Goal: Task Accomplishment & Management: Complete application form

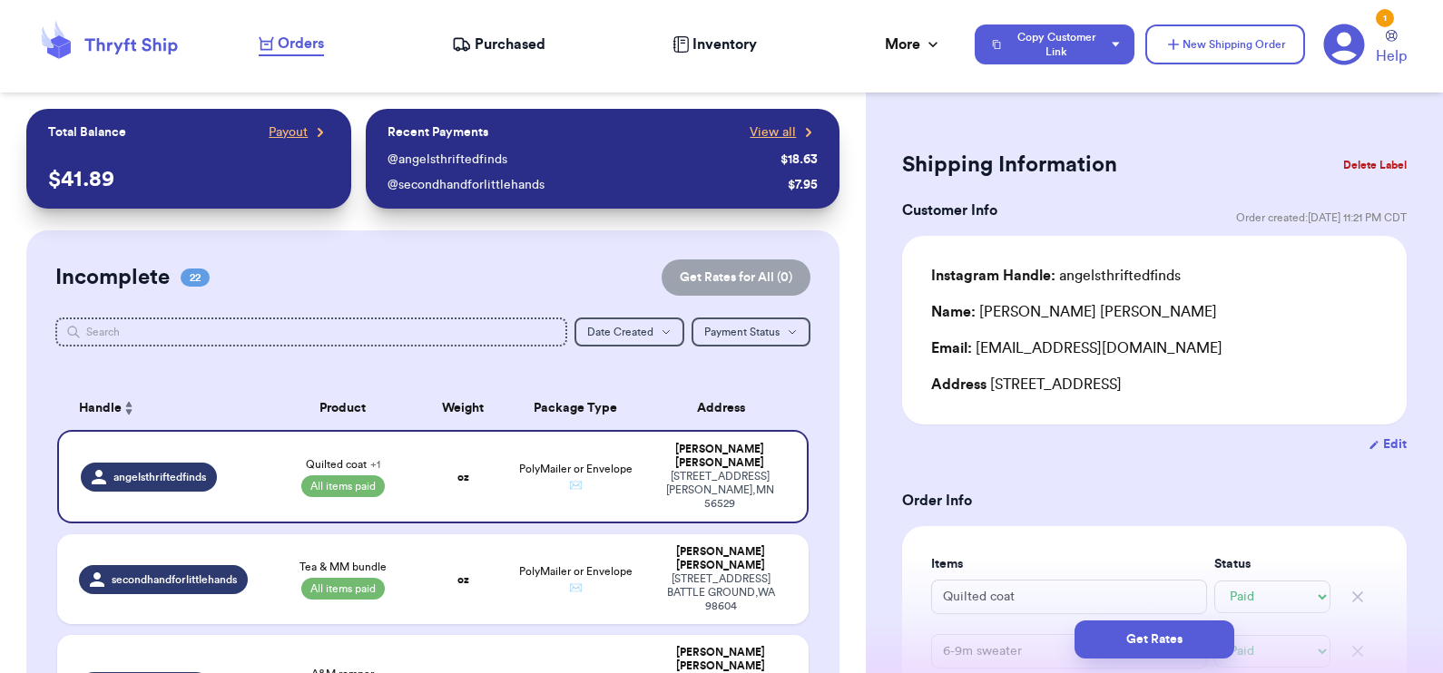
select select "paid"
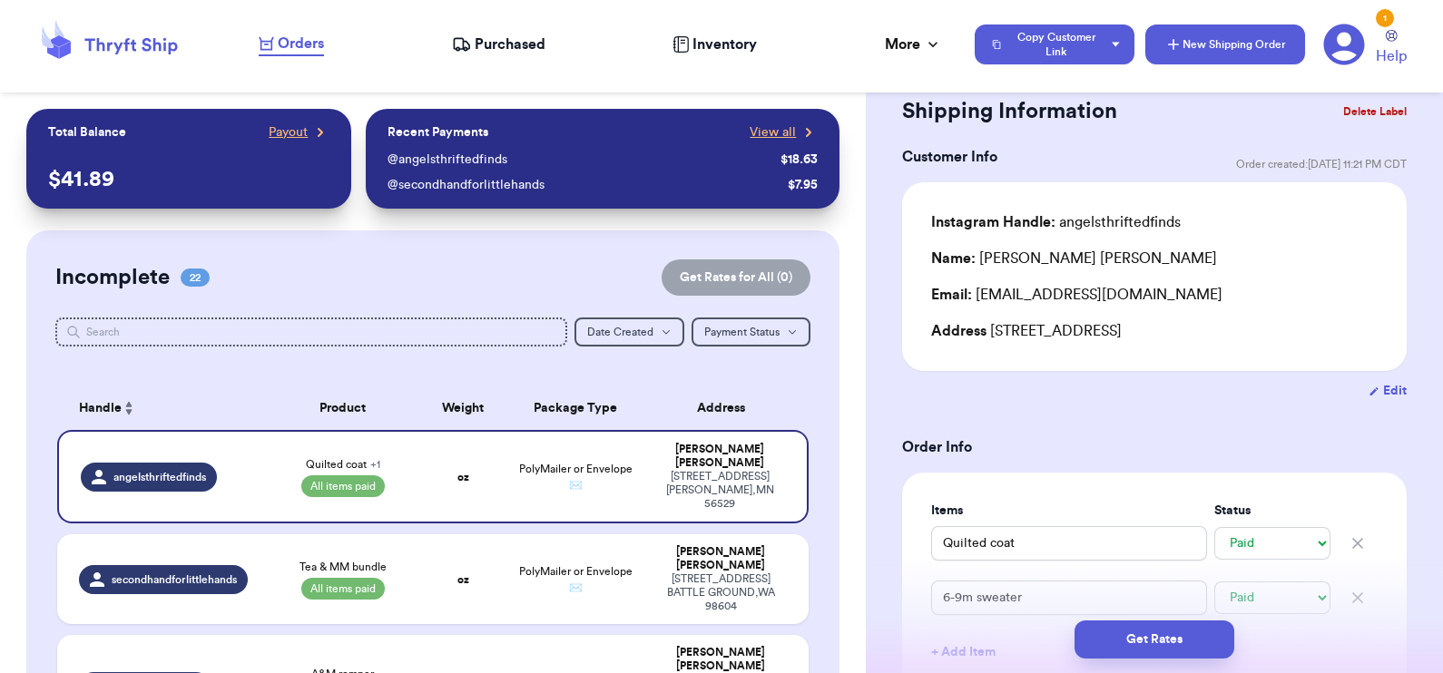
click at [1251, 35] on button "New Shipping Order" at bounding box center [1225, 45] width 160 height 40
select select "unknown"
type input "0"
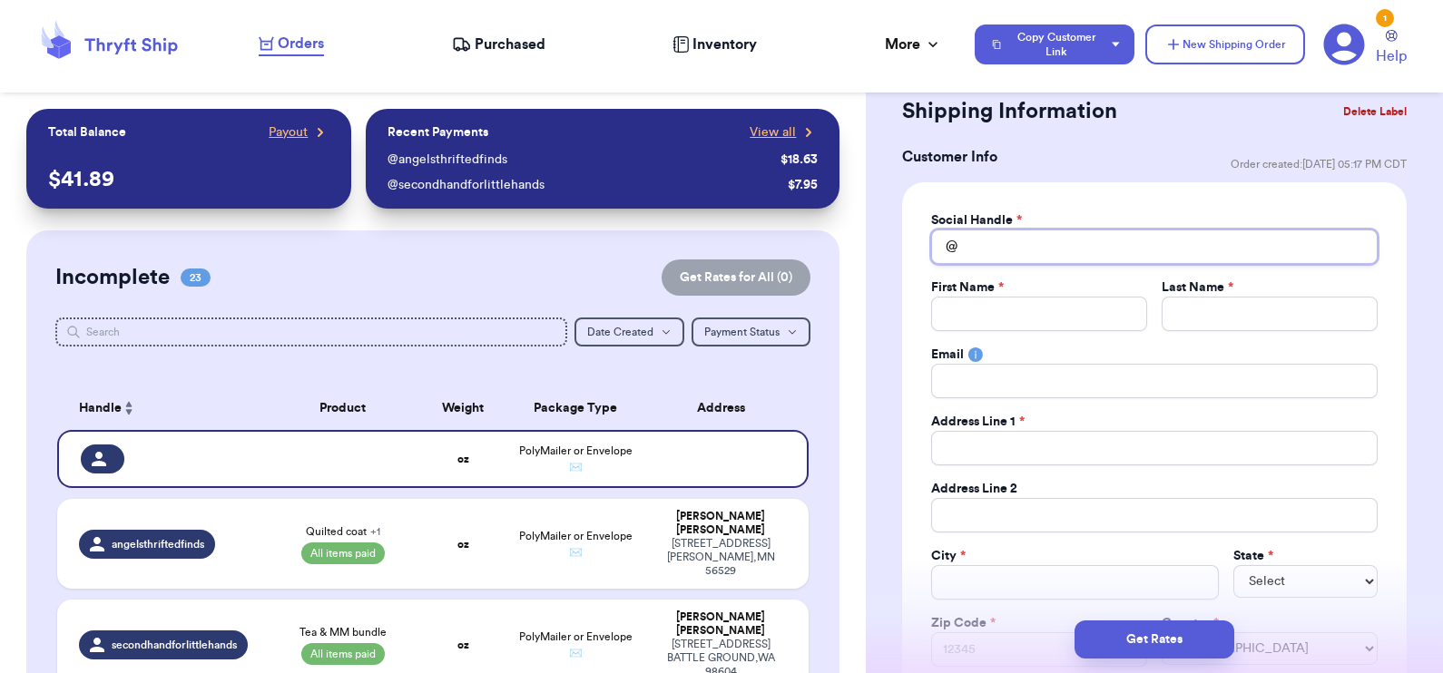
click at [1006, 246] on input "Total Amount Paid" at bounding box center [1154, 247] width 446 height 34
type input "b"
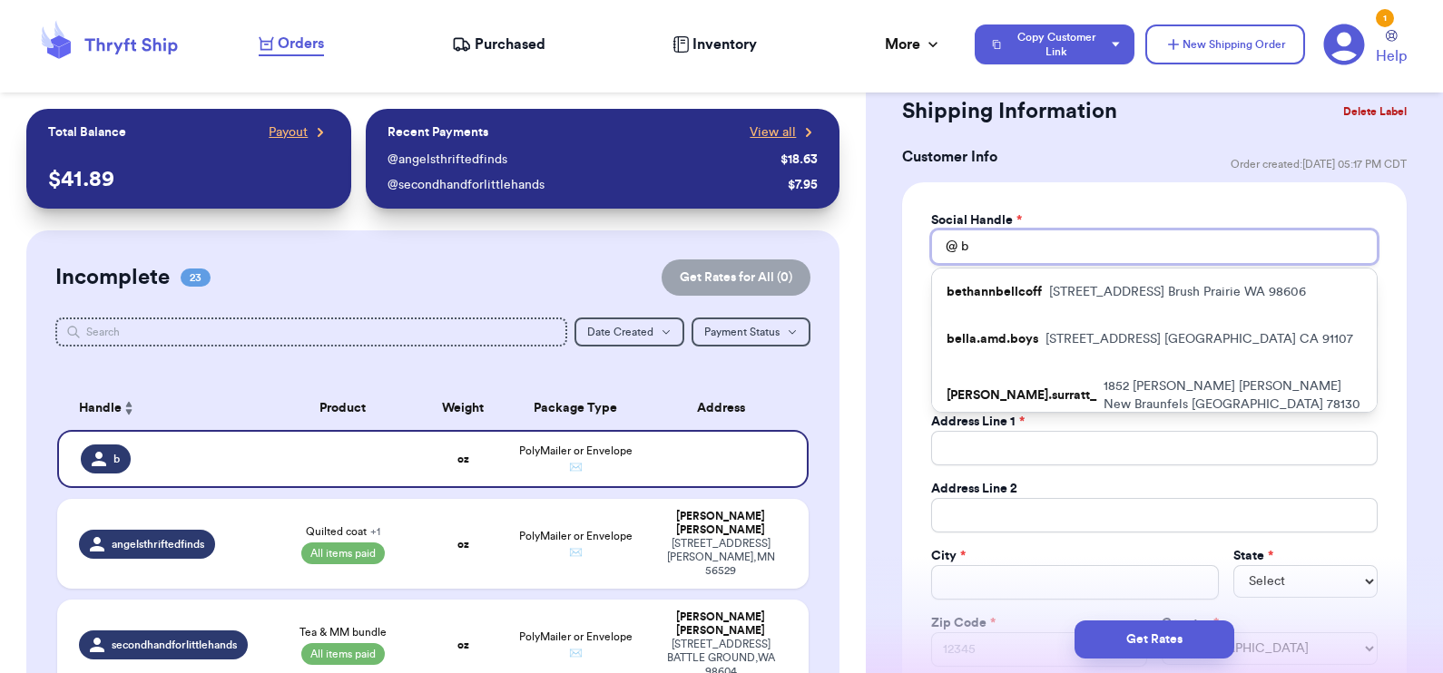
type input "bl"
type input "blo"
type input "bloo"
type input "bloom"
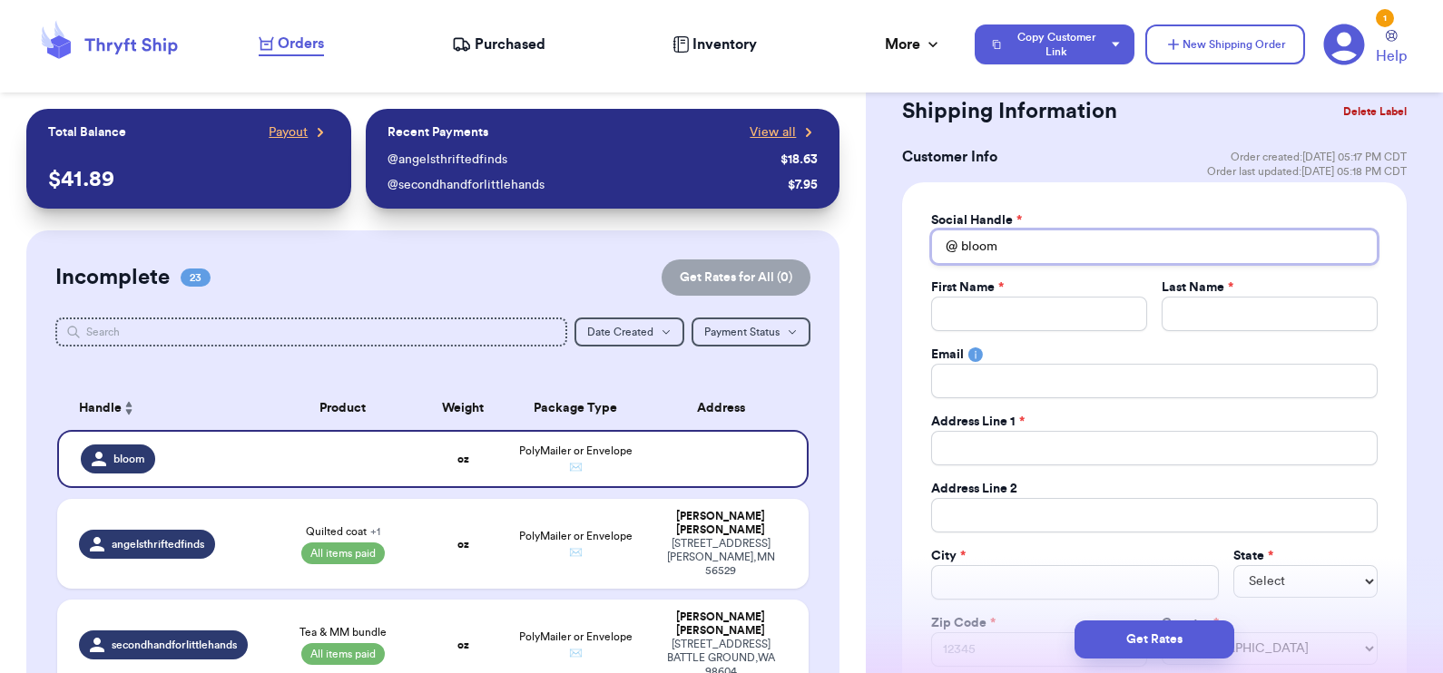
type input "bloo"
type input "blo"
type input "bl"
type input "b"
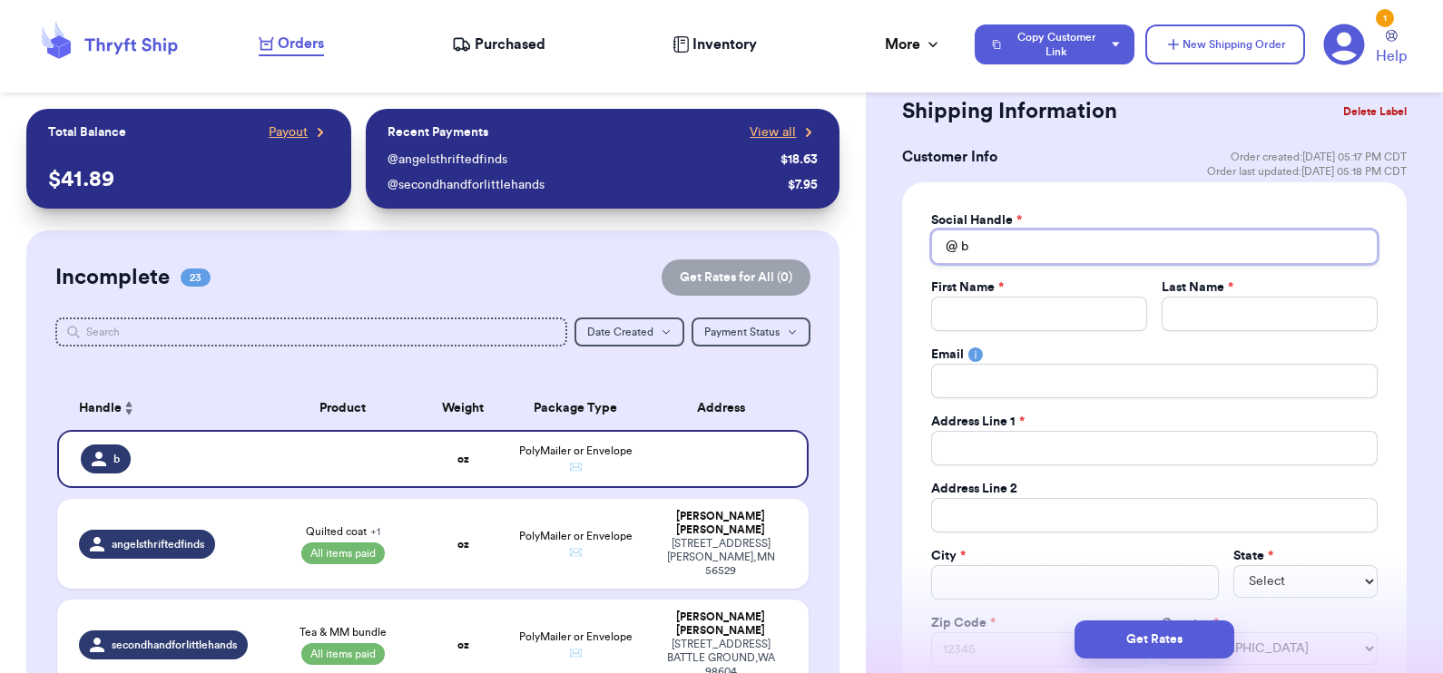
type input "bl"
type input "blo"
type input "bloo"
type input "bloom"
type input "bloo"
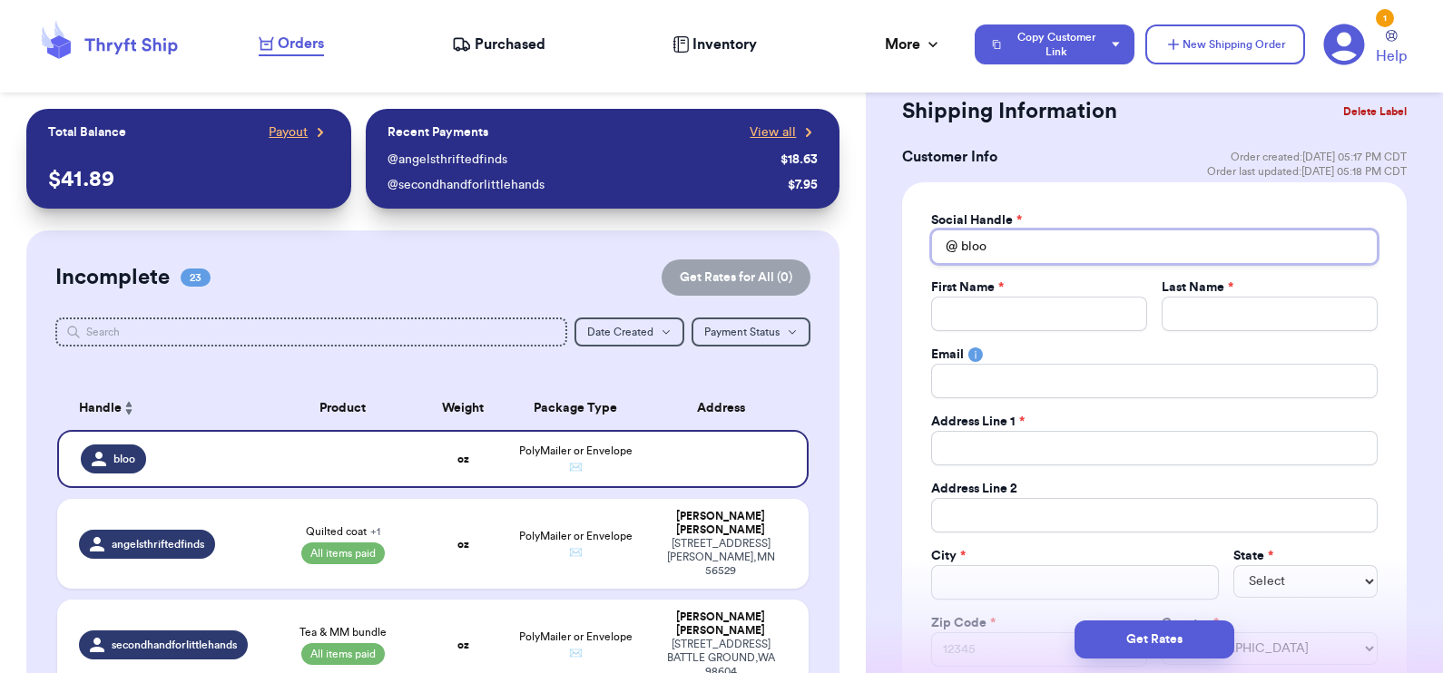
type input "blo"
type input "bl"
type input "b"
type input "j"
type input "jo"
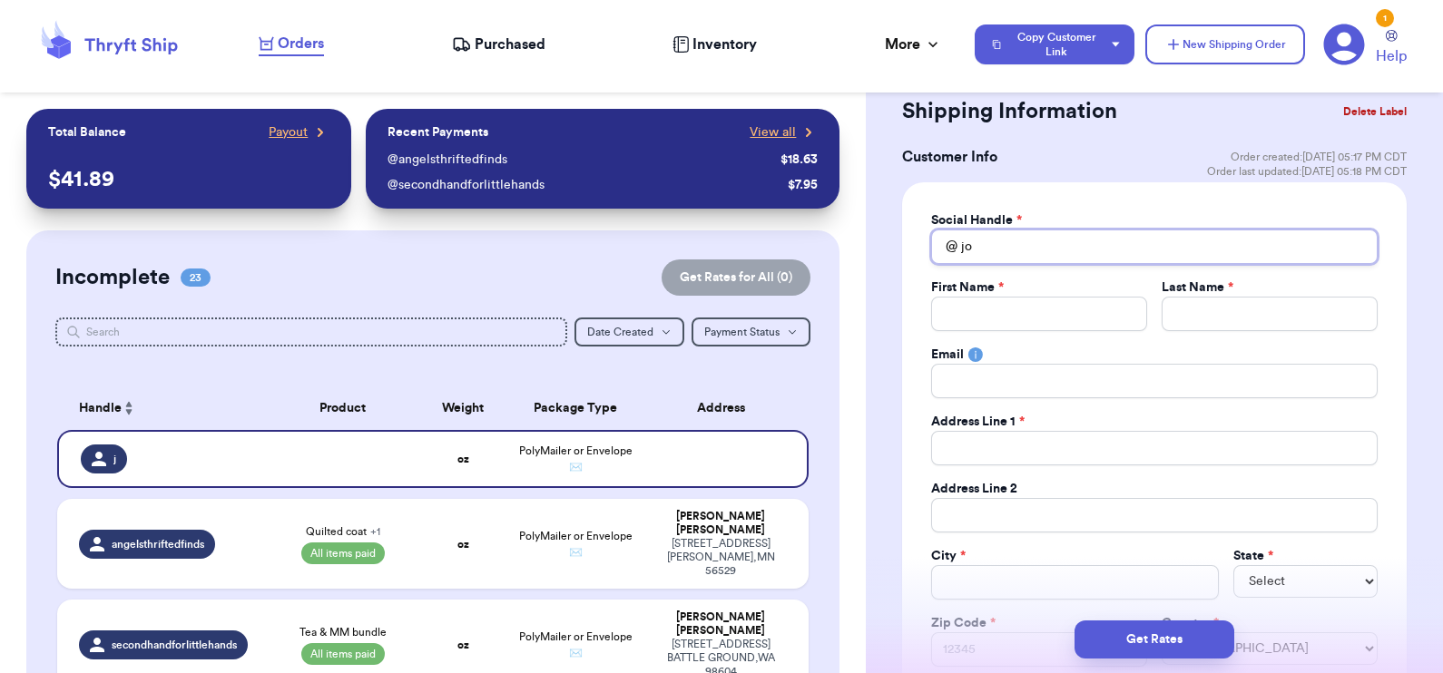
type input "[PERSON_NAME]"
type input "jone"
type input "[PERSON_NAME]"
type input "[PERSON_NAME]."
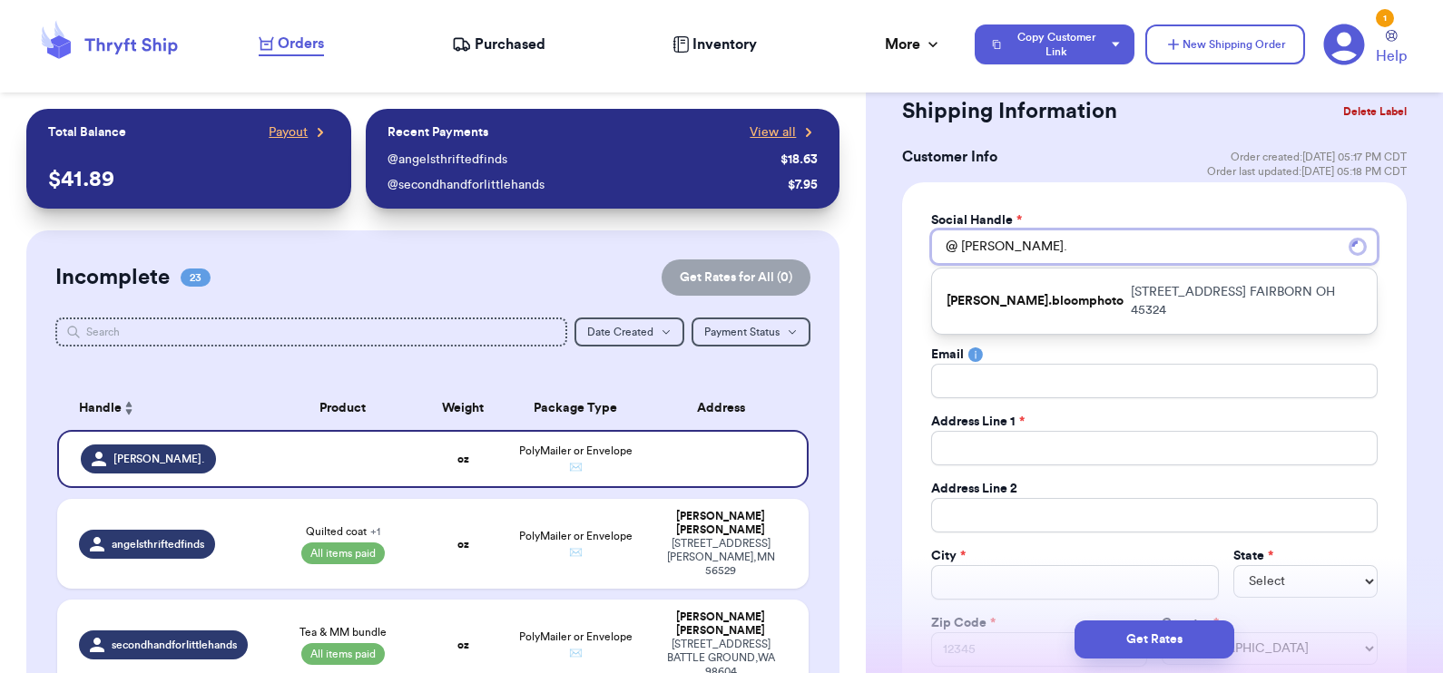
type input "[PERSON_NAME].b"
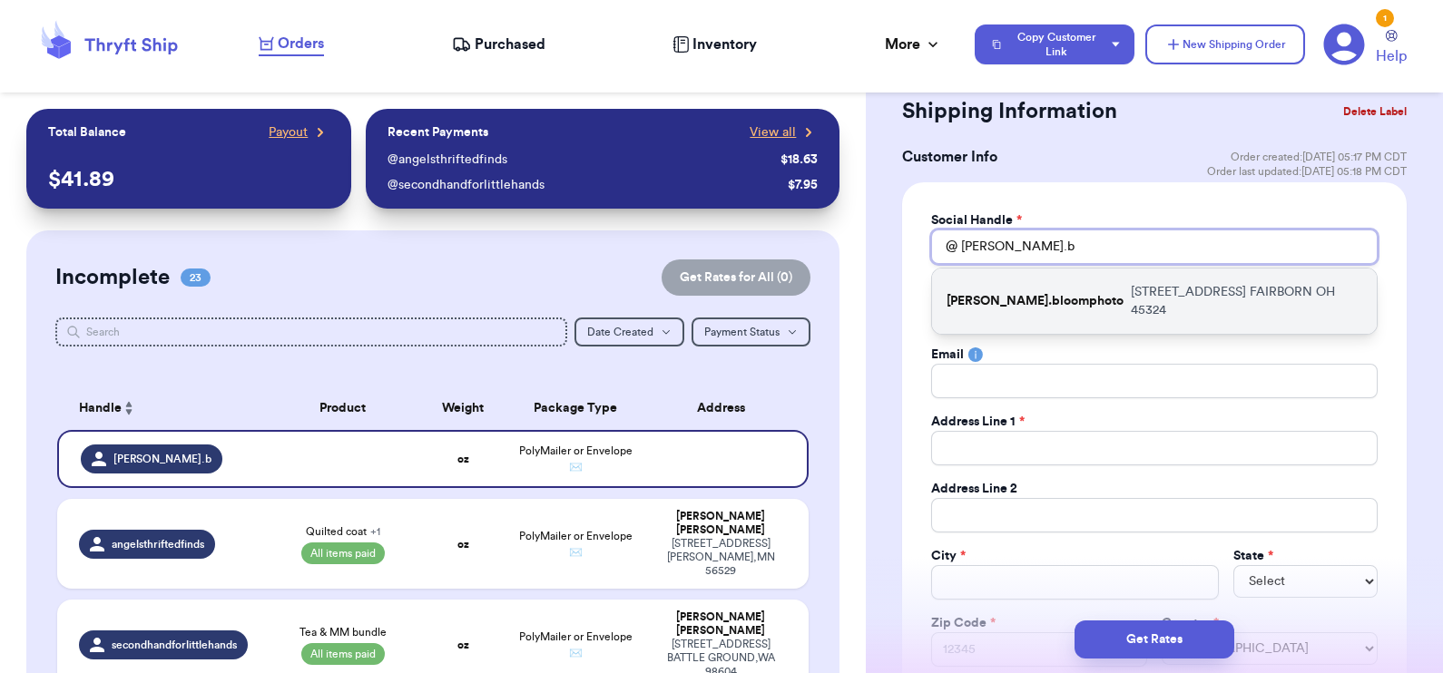
type input "[PERSON_NAME].b"
click at [1014, 299] on p "[PERSON_NAME].bloomphoto" at bounding box center [1035, 301] width 177 height 18
type input "[PERSON_NAME].bloomphoto"
type input "[PERSON_NAME]"
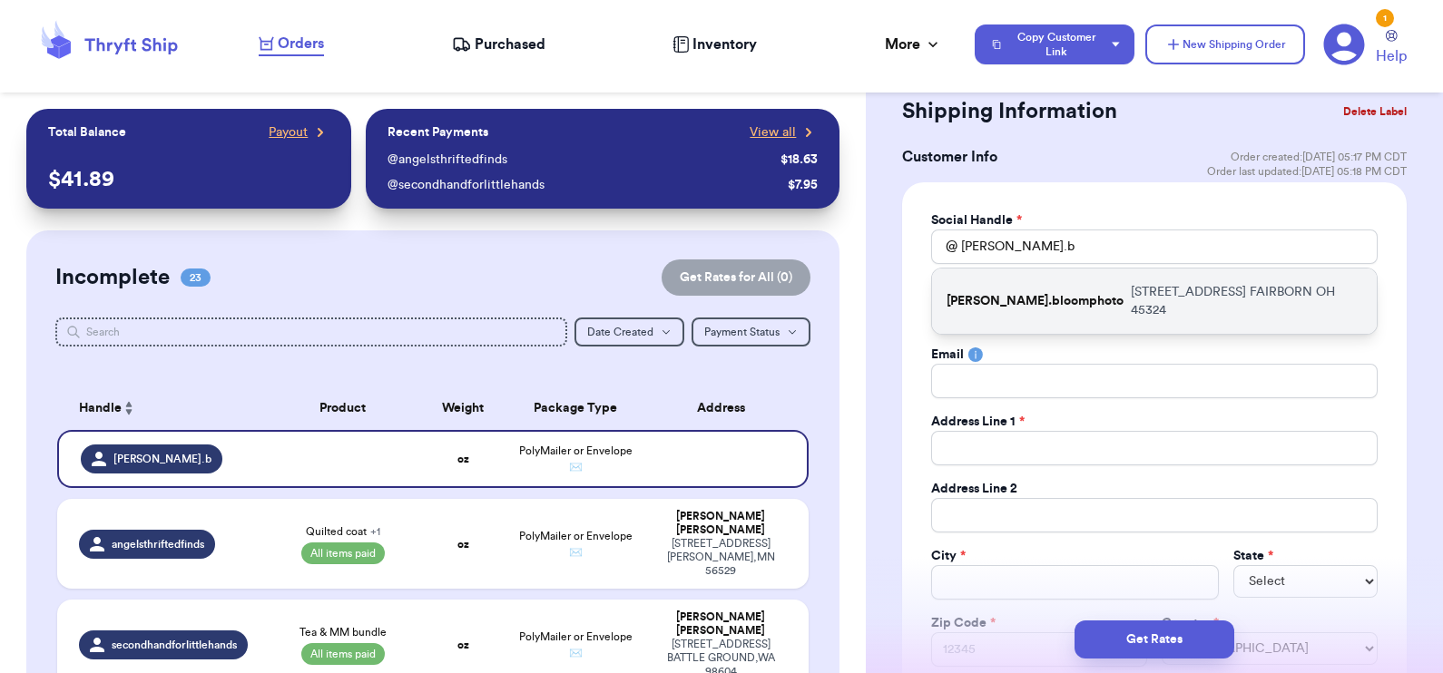
type input "[PERSON_NAME][EMAIL_ADDRESS][DOMAIN_NAME]"
type input "[STREET_ADDRESS]"
type input "FAIRBORN"
select select "OH"
type input "45324"
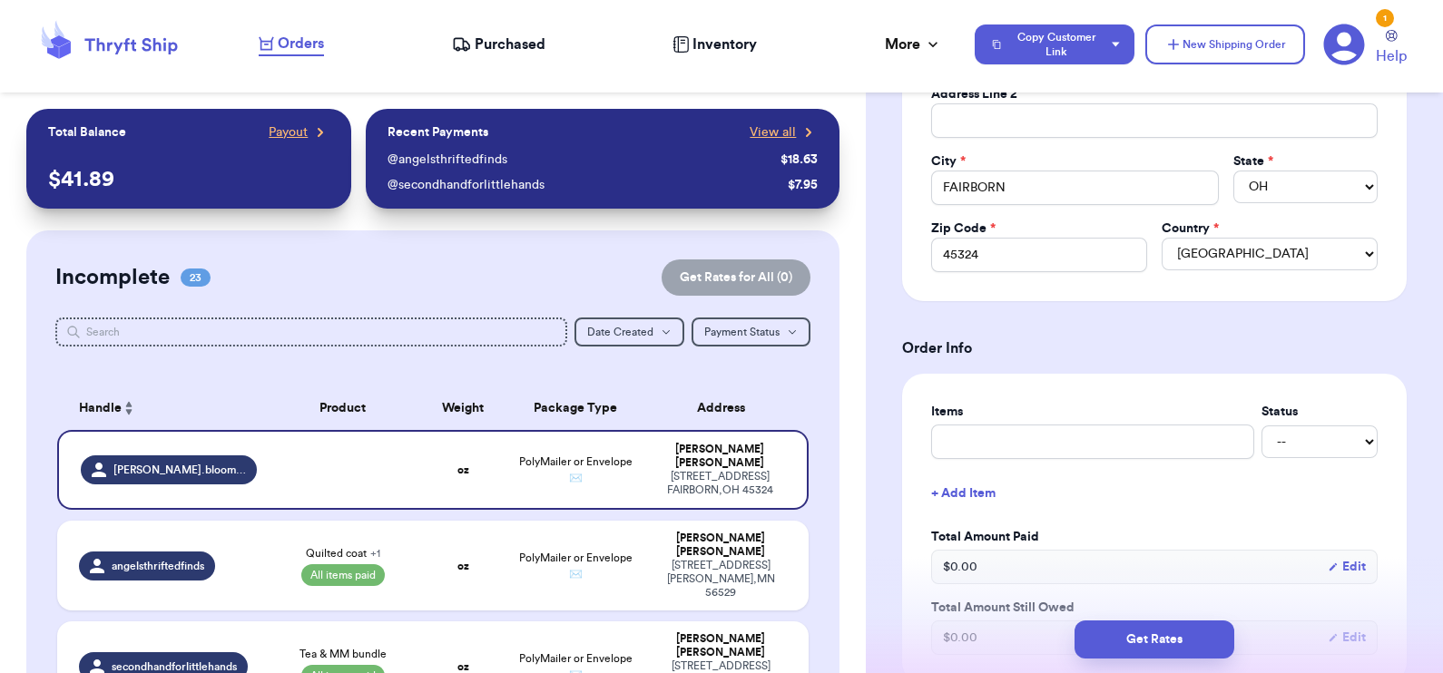
scroll to position [1089, 0]
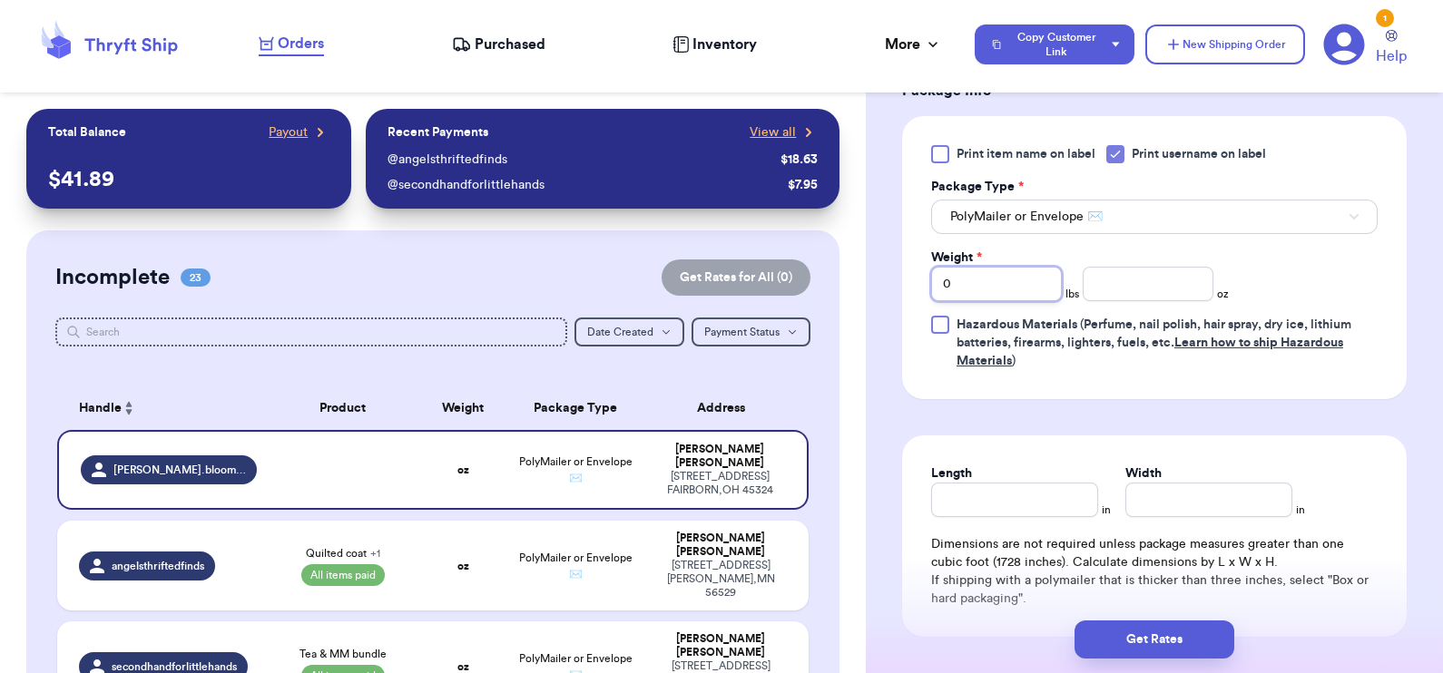
click at [1007, 281] on input "0" at bounding box center [996, 284] width 131 height 34
type input "01"
click at [1173, 281] on input "number" at bounding box center [1148, 284] width 131 height 34
type input ".8"
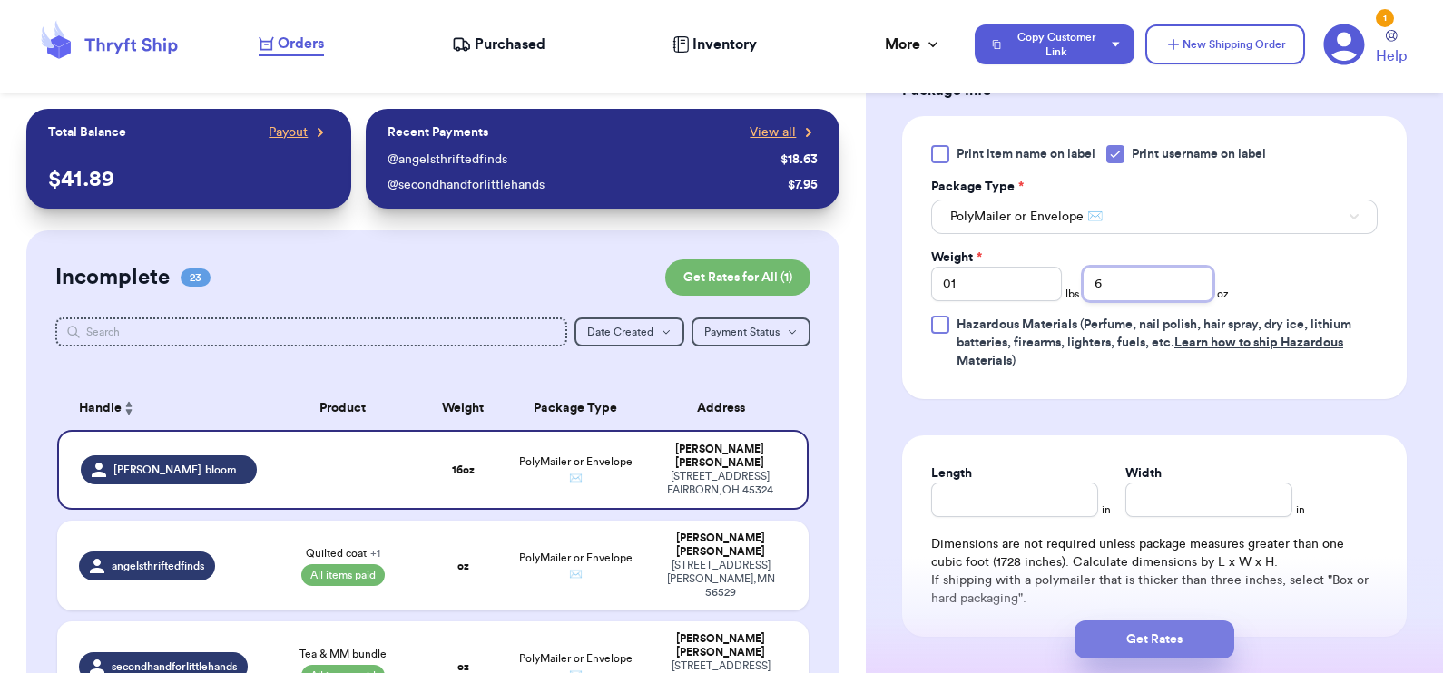
type input "6"
click at [1141, 636] on button "Get Rates" at bounding box center [1154, 640] width 160 height 38
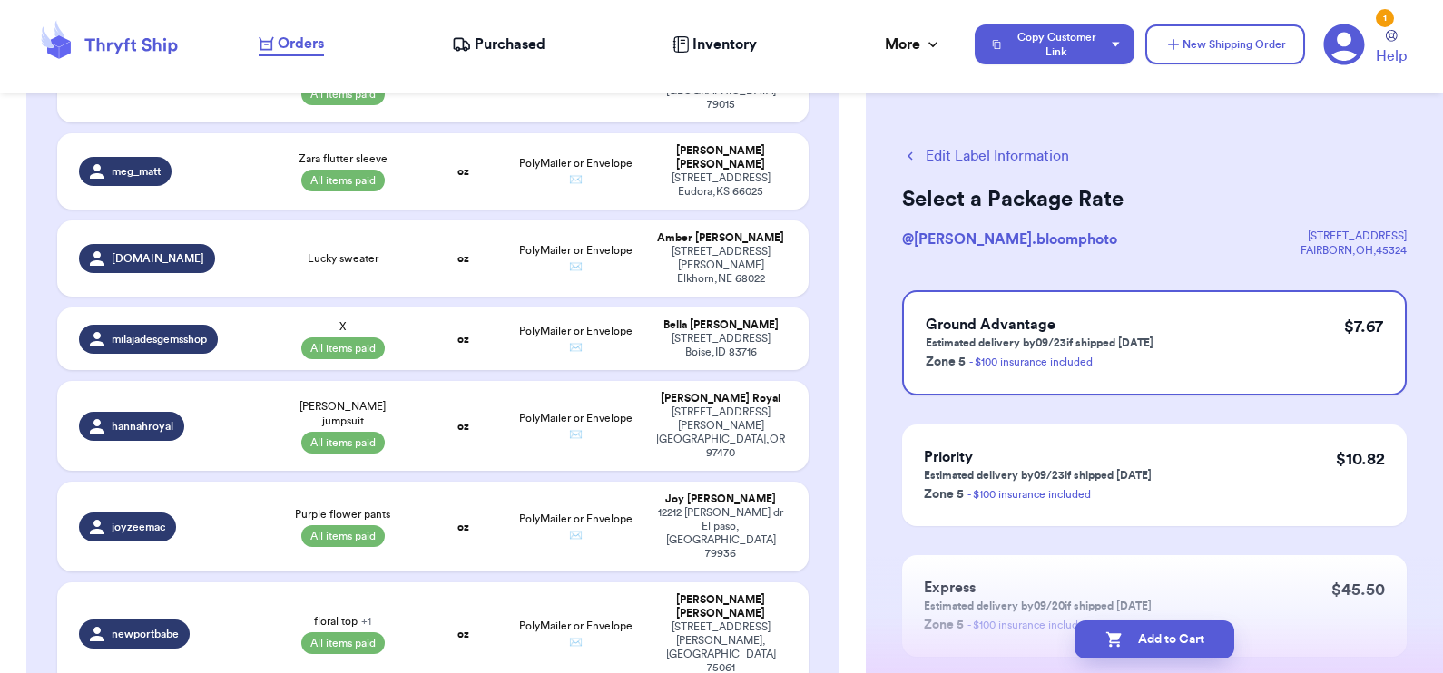
scroll to position [966, 0]
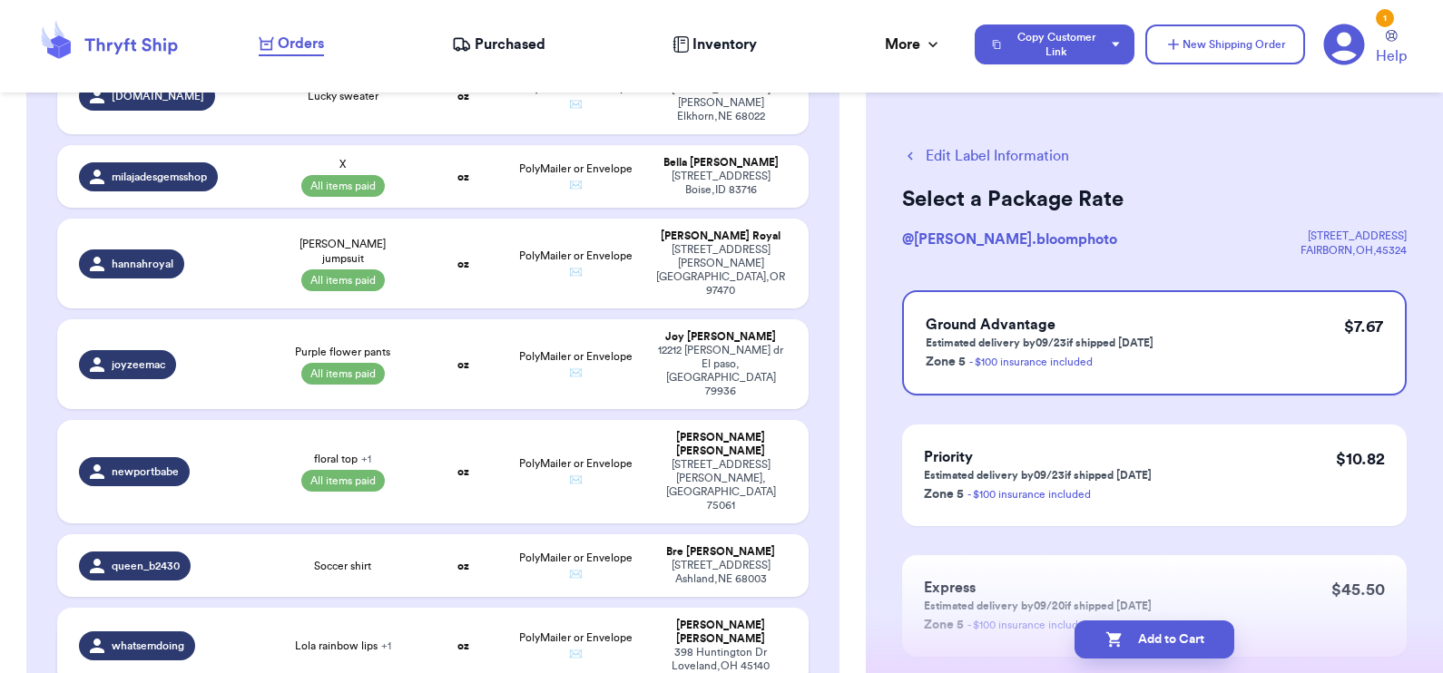
click at [408, 608] on td "Lola rainbow lips + 1" at bounding box center [343, 646] width 151 height 76
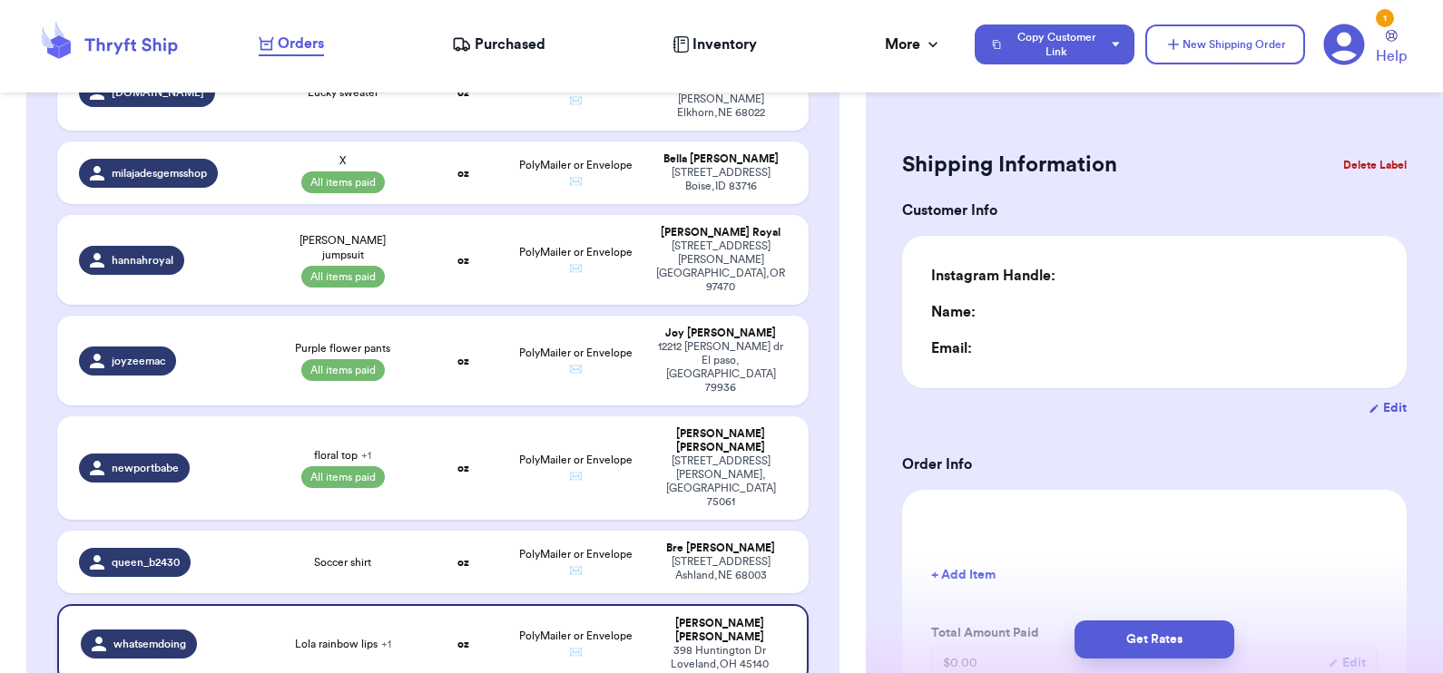
type input "0"
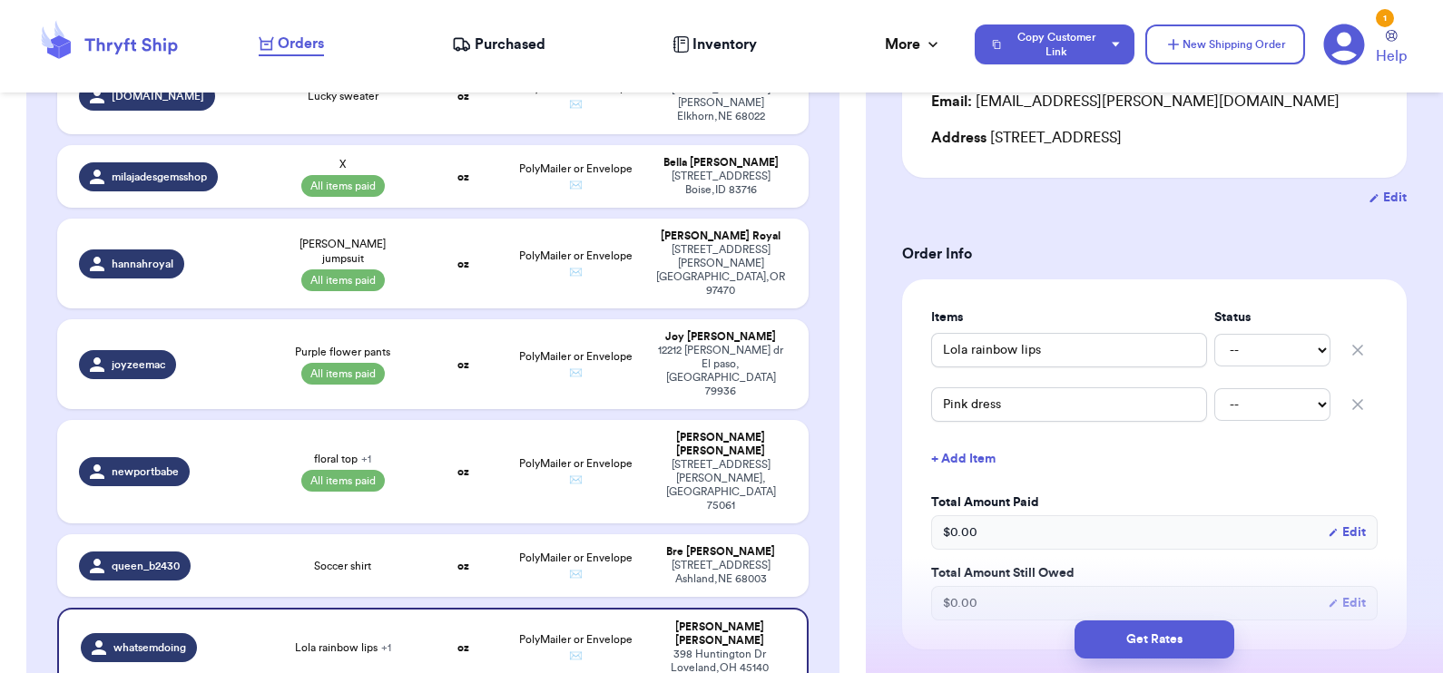
scroll to position [249, 0]
click at [956, 457] on button "+ Add Item" at bounding box center [1154, 457] width 461 height 40
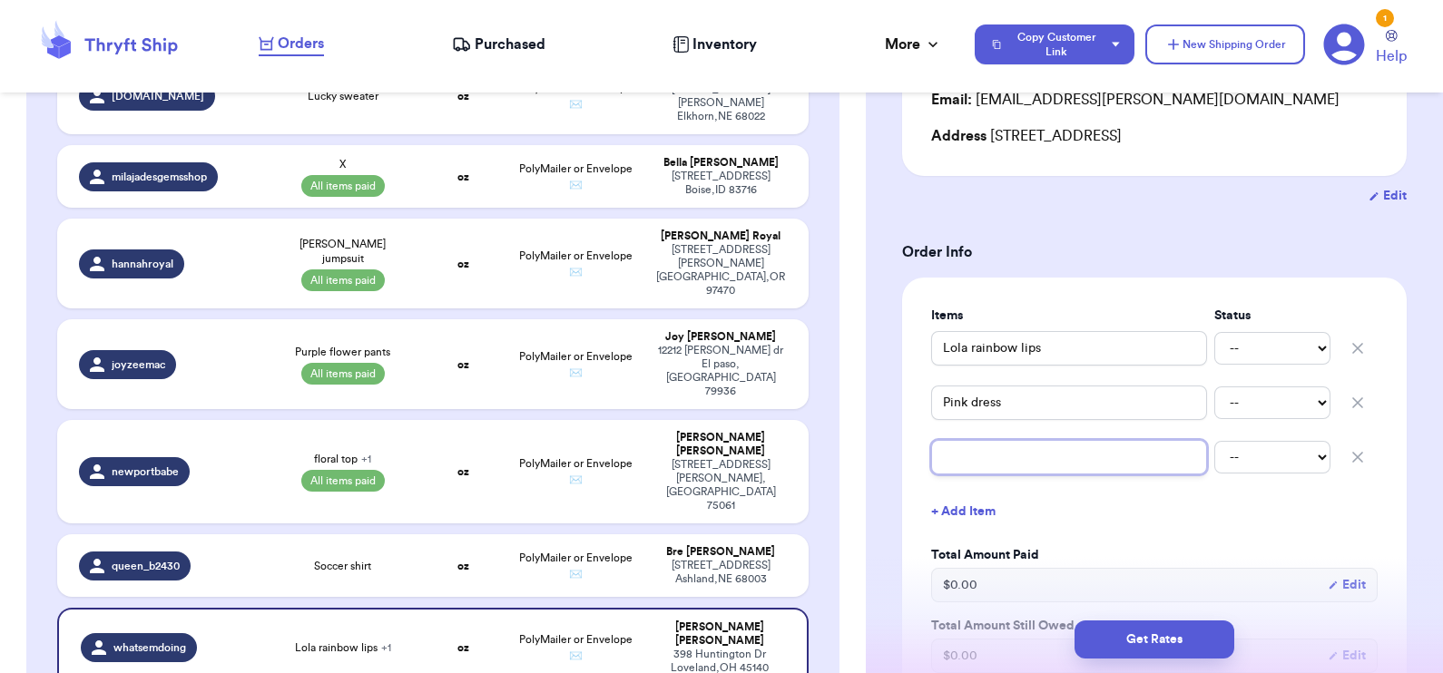
click at [956, 457] on input "text" at bounding box center [1069, 457] width 276 height 34
type input "W"
type input "Wh"
type input "Whi"
type input "Whit"
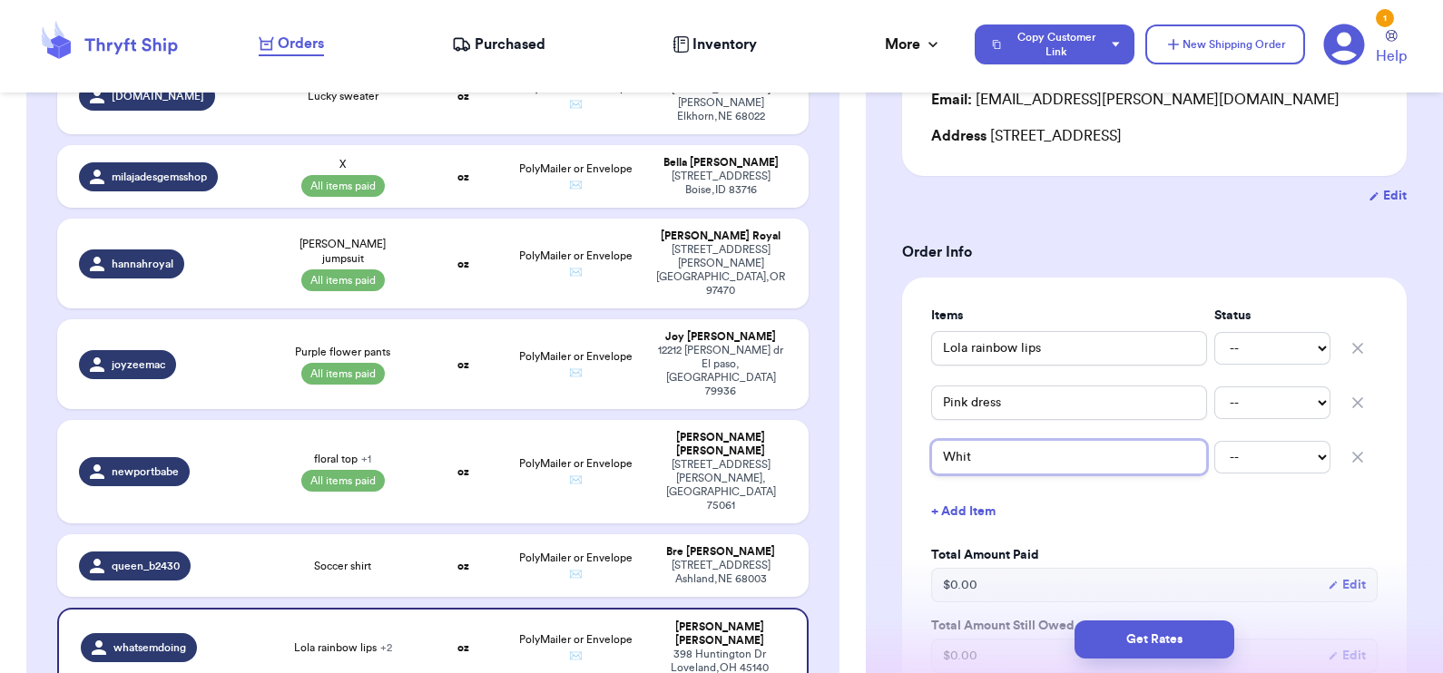
type input "White"
type input "White C"
type input "[PERSON_NAME]"
type input "White Cre"
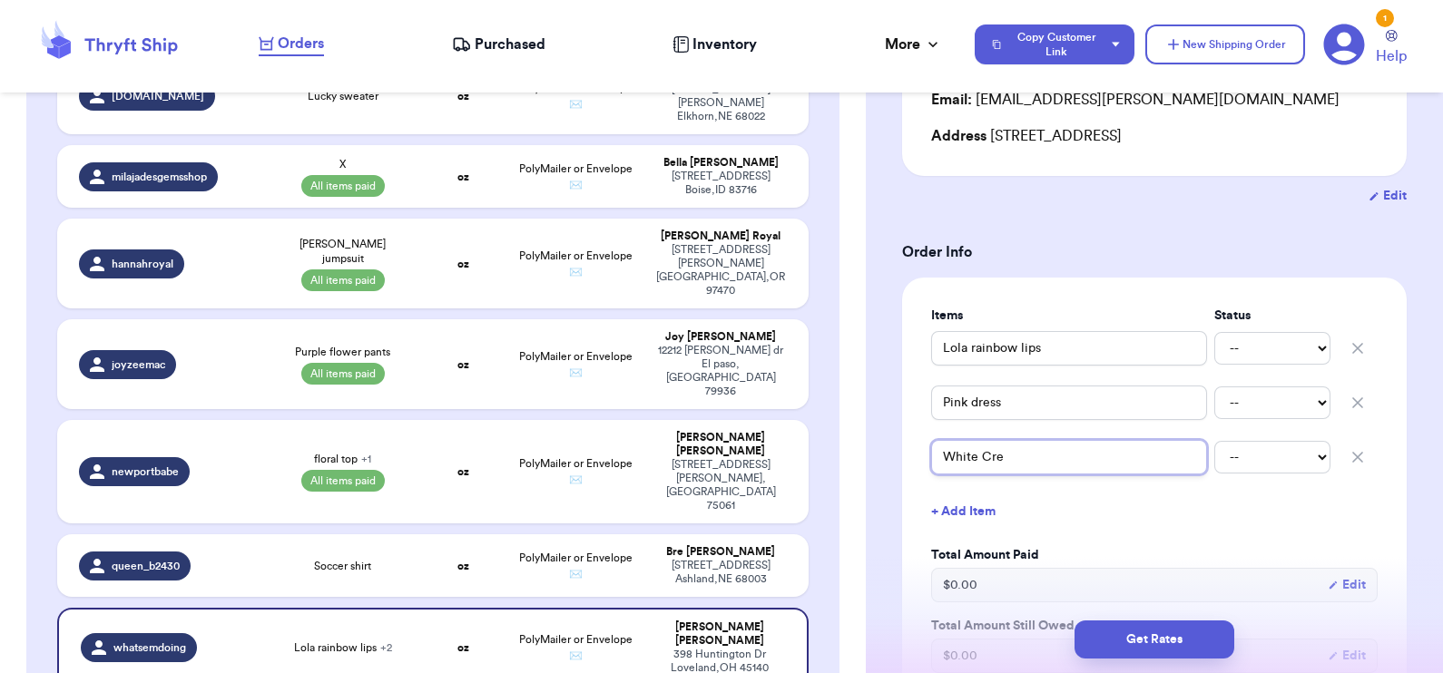
type input "White Crew"
type input "White Crewn"
type input "White Crew"
type input "White Crewc"
type input "White Crewcu"
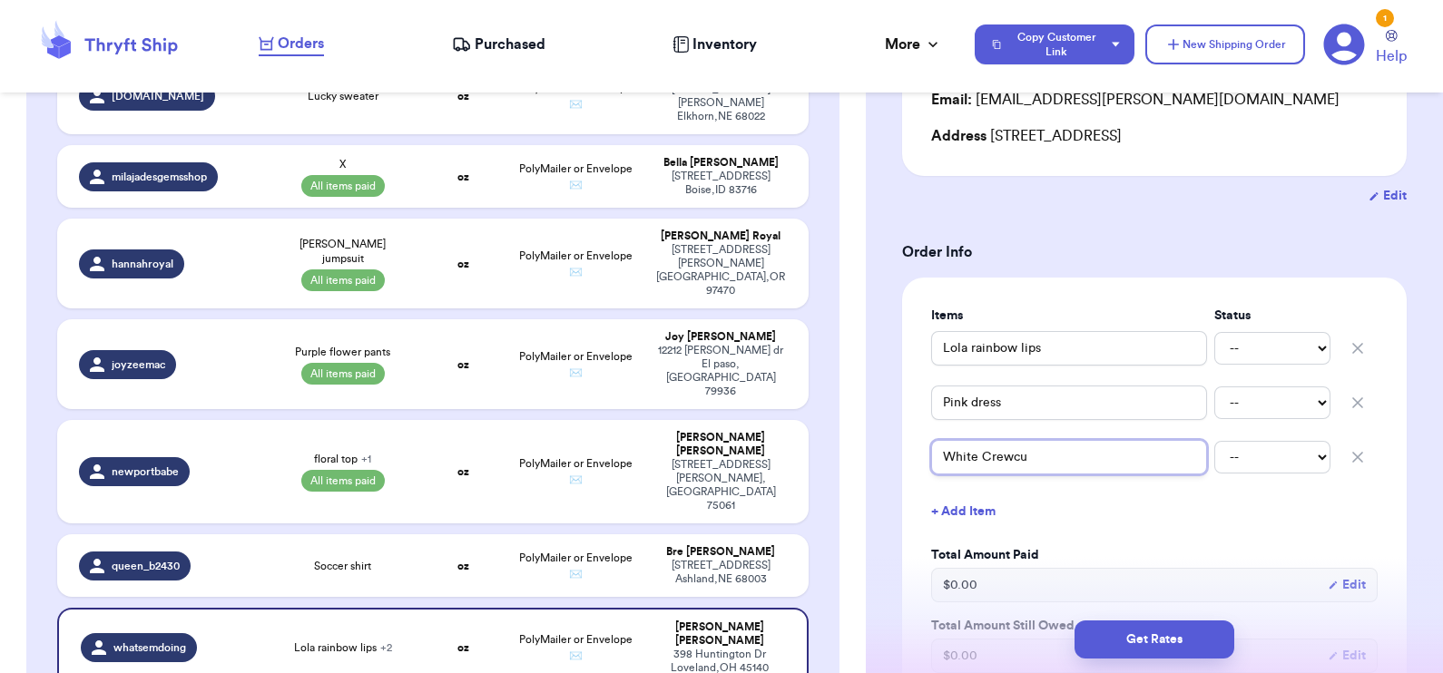
type input "White Crewcut"
type input "White Crewcuts"
type input "White Crewcuts S"
type input "White Crewcuts Sw"
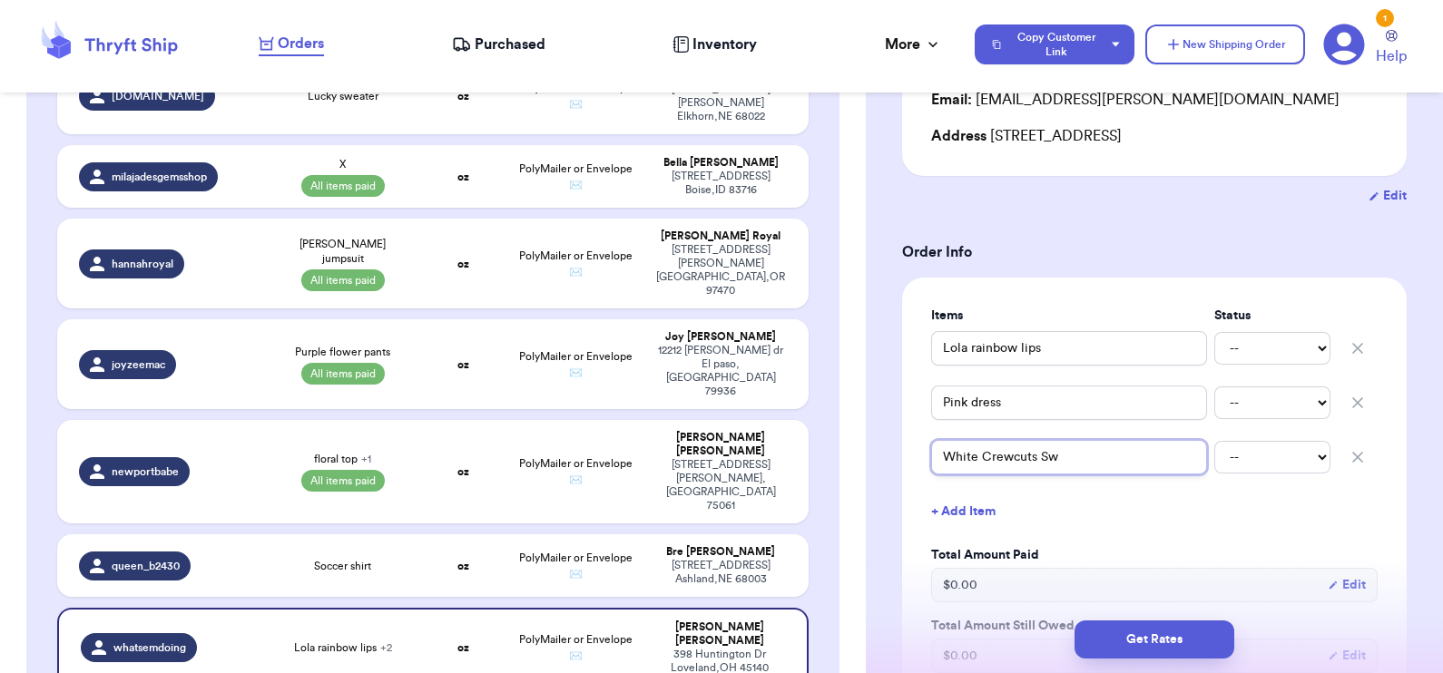
type input "White Crewcuts Swe"
type input "White Crewcuts Swet"
type input "White Crewcuts Swe"
type input "White Crewcuts Swea"
type input "White Crewcuts Sweat"
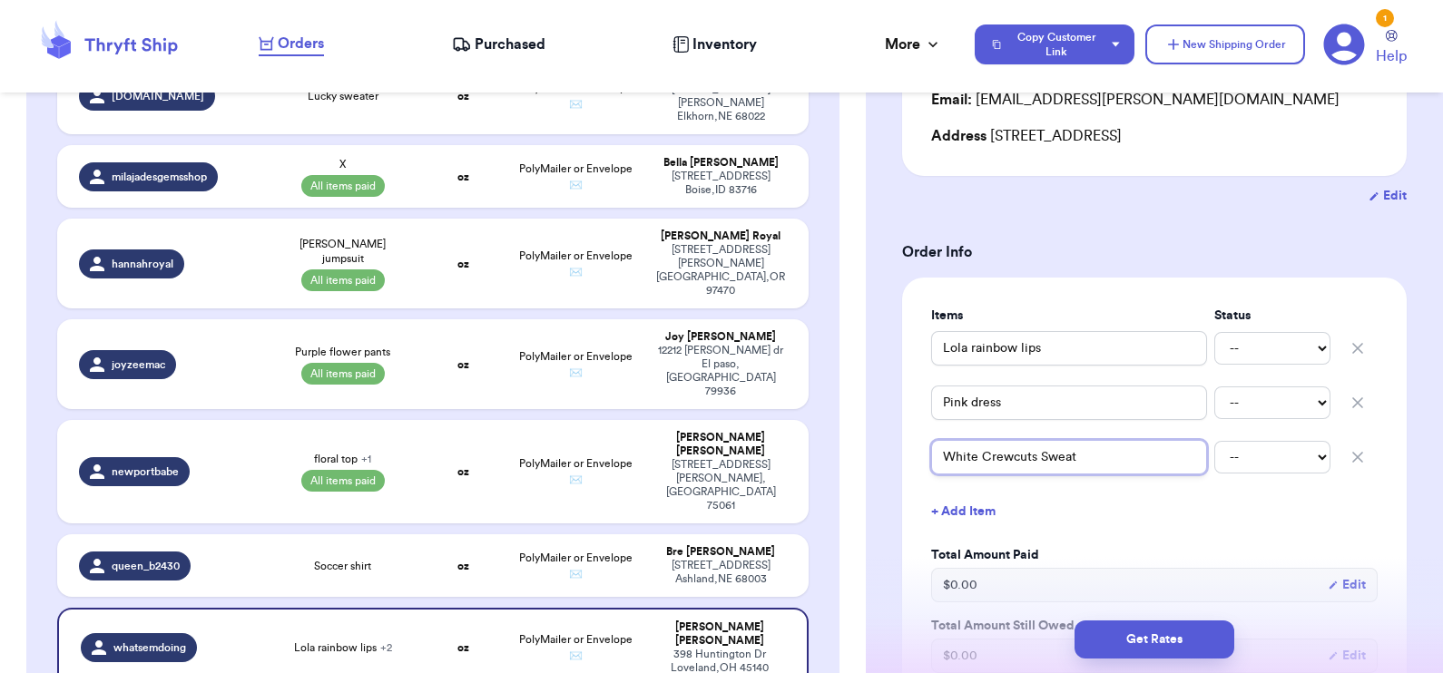
type input "White Crewcuts Sweate"
type input "White Crewcuts Sweater"
click at [1067, 512] on button "+ Add Item" at bounding box center [1154, 512] width 461 height 40
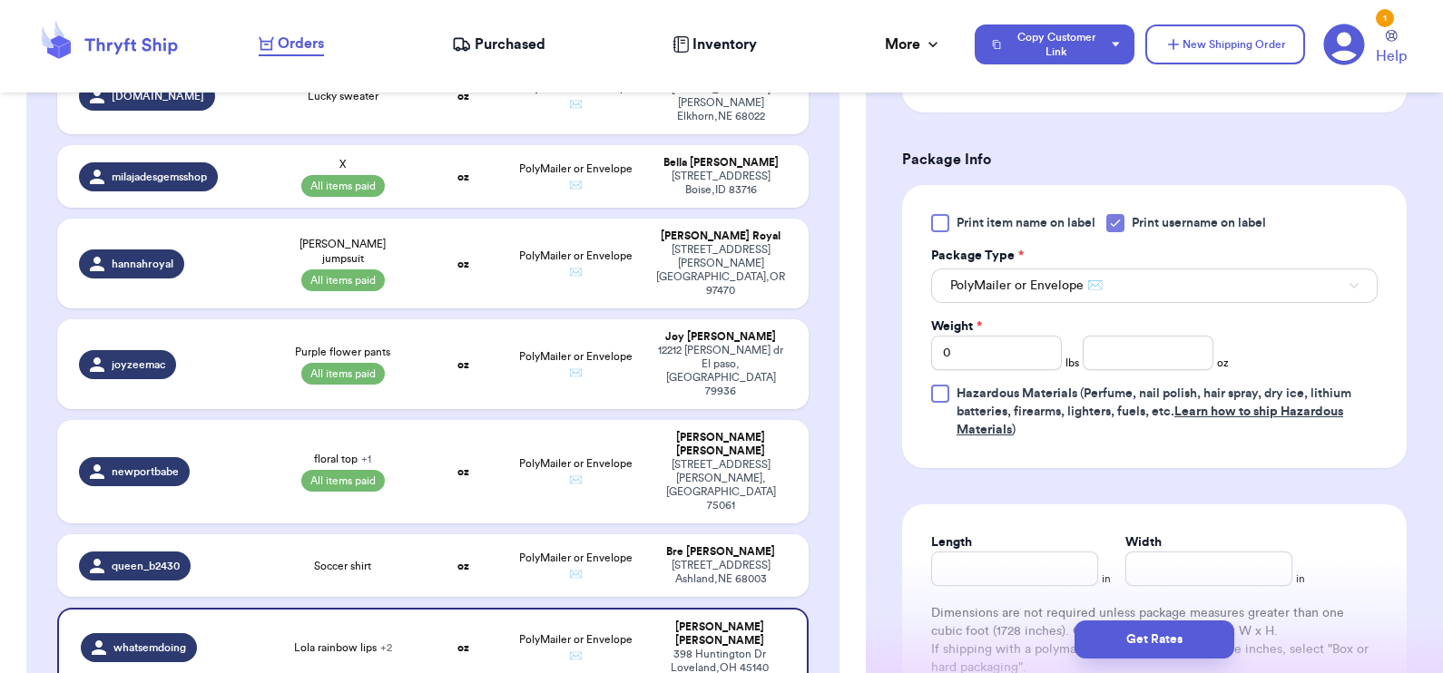
scroll to position [893, 0]
click at [1000, 555] on input "Length" at bounding box center [1014, 569] width 167 height 34
click at [909, 437] on div "Print item name on label Print username on label Package Type * PolyMailer or E…" at bounding box center [1154, 326] width 505 height 283
click at [984, 353] on input "0" at bounding box center [996, 353] width 131 height 34
type input "01"
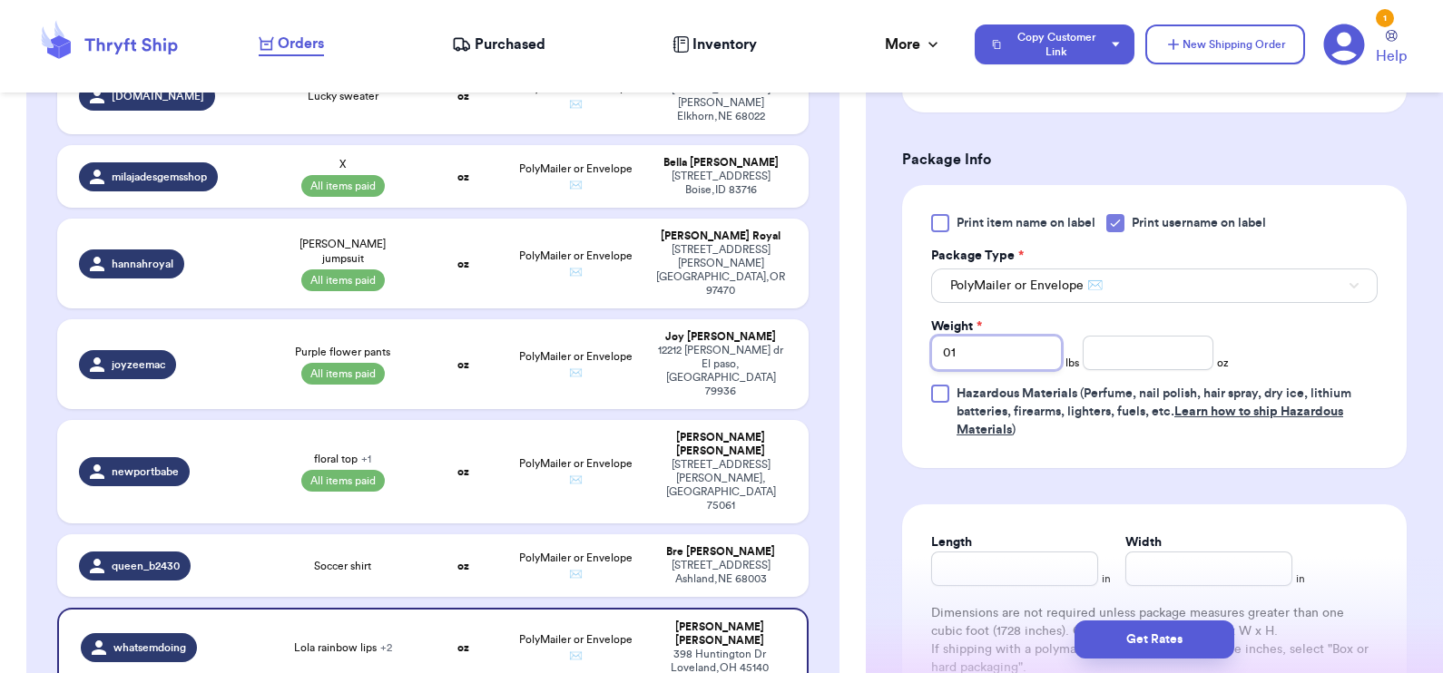
type input "01"
click at [1184, 349] on input "number" at bounding box center [1148, 353] width 131 height 34
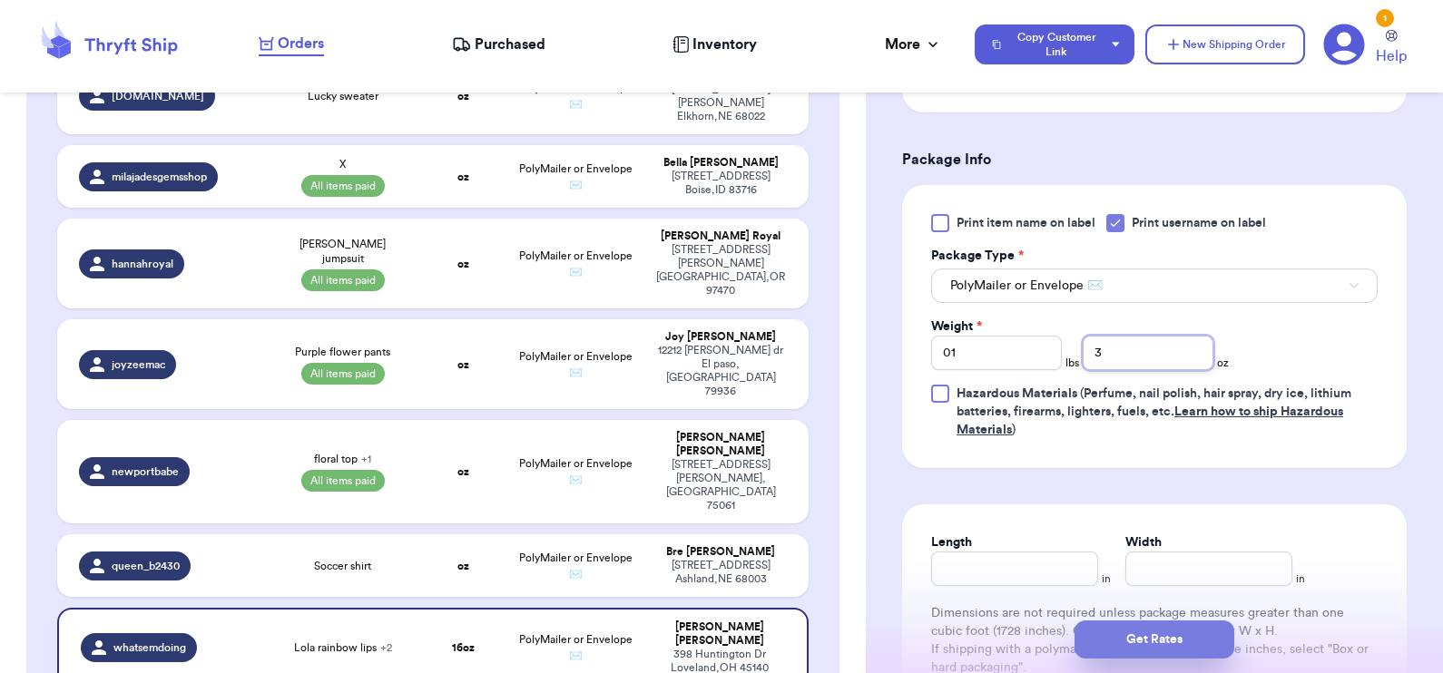
type input "3"
click at [1122, 636] on button "Get Rates" at bounding box center [1154, 640] width 160 height 38
